Goal: Information Seeking & Learning: Learn about a topic

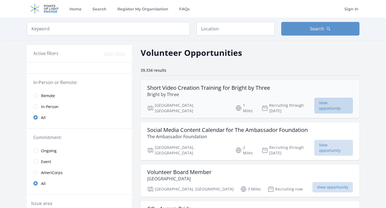
click at [342, 102] on span "View opportunity" at bounding box center [334, 106] width 39 height 16
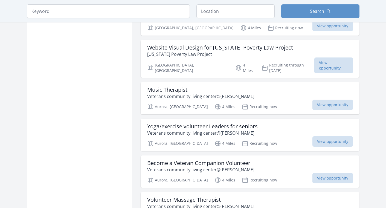
scroll to position [527, 0]
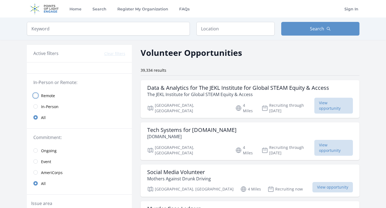
click at [35, 94] on input "radio" at bounding box center [35, 95] width 4 height 4
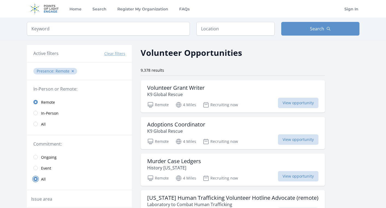
click at [34, 179] on input "radio" at bounding box center [35, 179] width 4 height 4
click at [35, 157] on input "radio" at bounding box center [35, 157] width 4 height 4
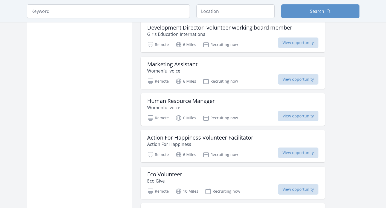
scroll to position [361, 0]
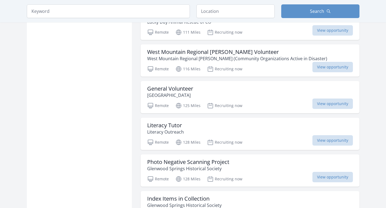
scroll to position [1224, 0]
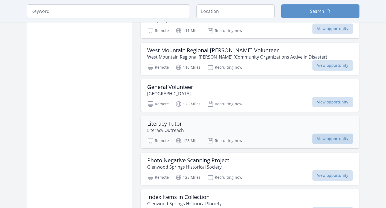
click at [322, 134] on span "View opportunity" at bounding box center [333, 139] width 41 height 10
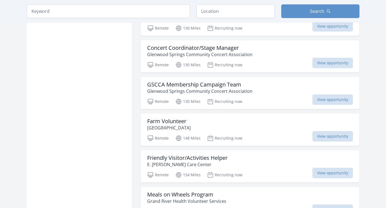
scroll to position [1595, 0]
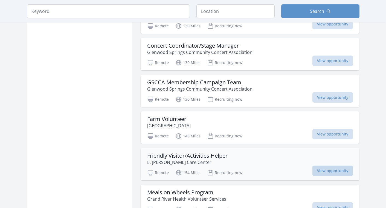
click at [320, 166] on span "View opportunity" at bounding box center [333, 171] width 41 height 10
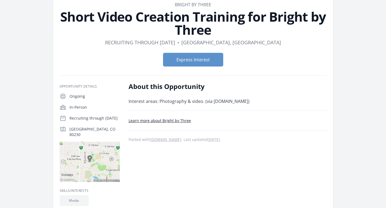
scroll to position [32, 0]
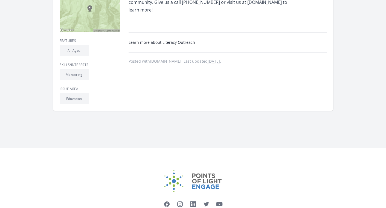
scroll to position [165, 0]
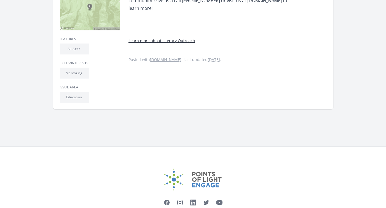
click at [155, 42] on link "Learn more about Literacy Outreach" at bounding box center [162, 40] width 67 height 5
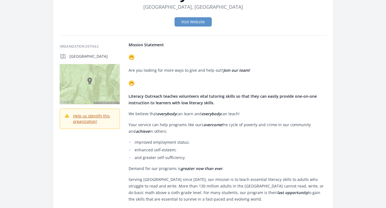
scroll to position [45, 0]
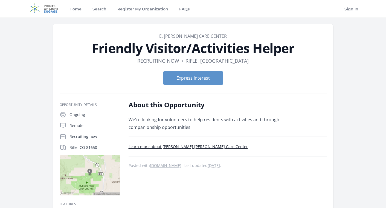
click at [168, 148] on link "Learn more about E. Dene Moore Care Center" at bounding box center [188, 146] width 119 height 5
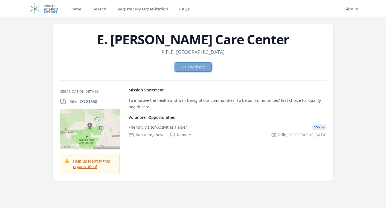
click at [184, 66] on link "Visit Website" at bounding box center [193, 66] width 37 height 9
